Goal: Information Seeking & Learning: Compare options

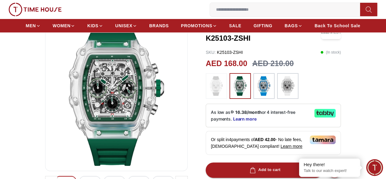
scroll to position [110, 0]
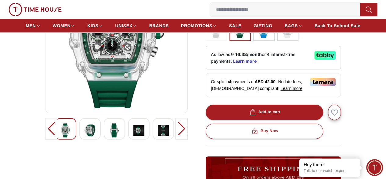
click at [85, 137] on img at bounding box center [90, 130] width 11 height 14
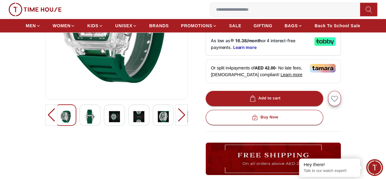
scroll to position [126, 0]
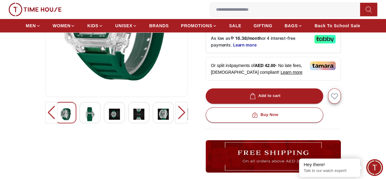
click at [85, 121] on img at bounding box center [90, 114] width 11 height 14
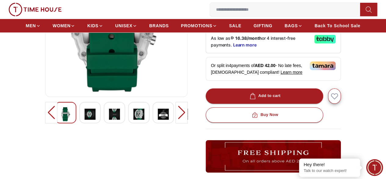
click at [85, 119] on img at bounding box center [90, 114] width 11 height 14
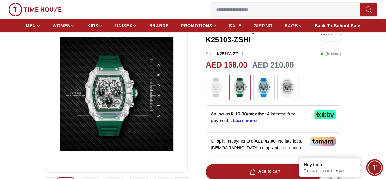
scroll to position [49, 0]
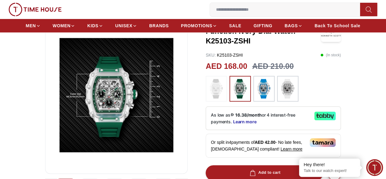
click at [260, 86] on img at bounding box center [264, 89] width 15 height 20
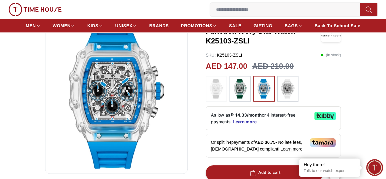
click at [285, 87] on img at bounding box center [287, 89] width 15 height 20
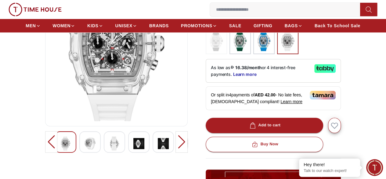
scroll to position [98, 0]
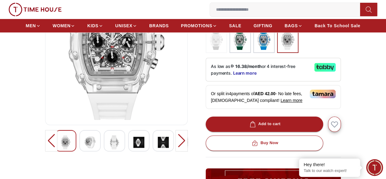
click at [85, 149] on img at bounding box center [90, 142] width 11 height 14
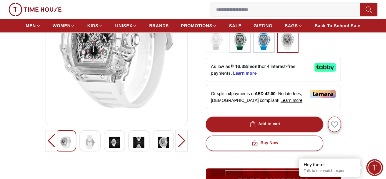
click at [85, 148] on div at bounding box center [89, 140] width 21 height 21
